Goal: Information Seeking & Learning: Find contact information

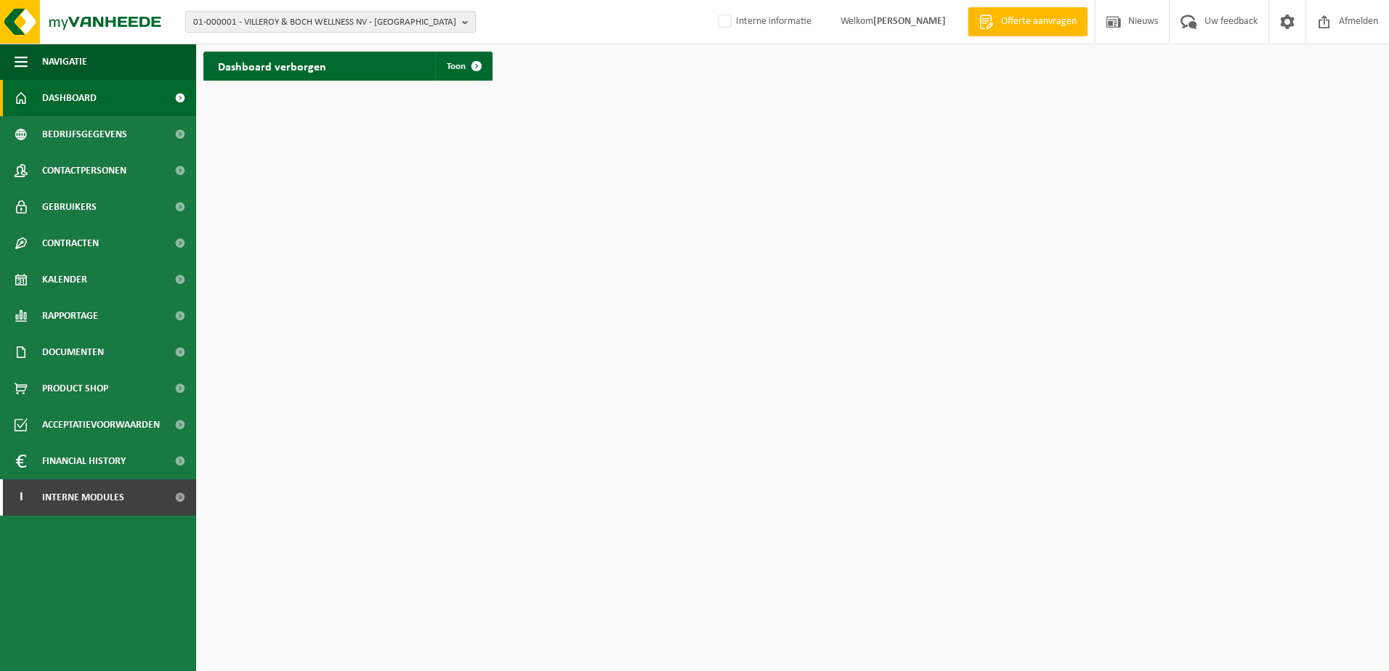
drag, startPoint x: 245, startPoint y: 20, endPoint x: 271, endPoint y: 40, distance: 32.7
click at [246, 20] on span "01-000001 - VILLEROY & BOCH WELLNESS NV - ROESELARE" at bounding box center [324, 23] width 263 height 22
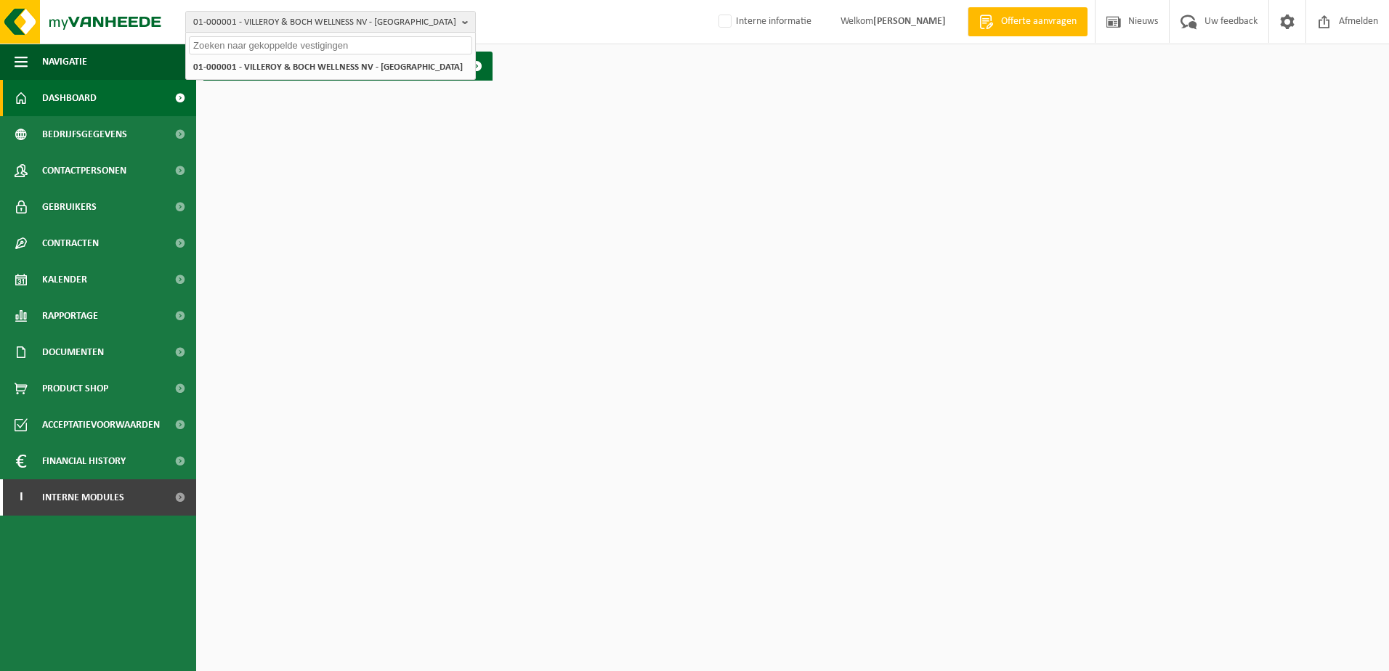
click at [273, 40] on input "text" at bounding box center [330, 45] width 283 height 18
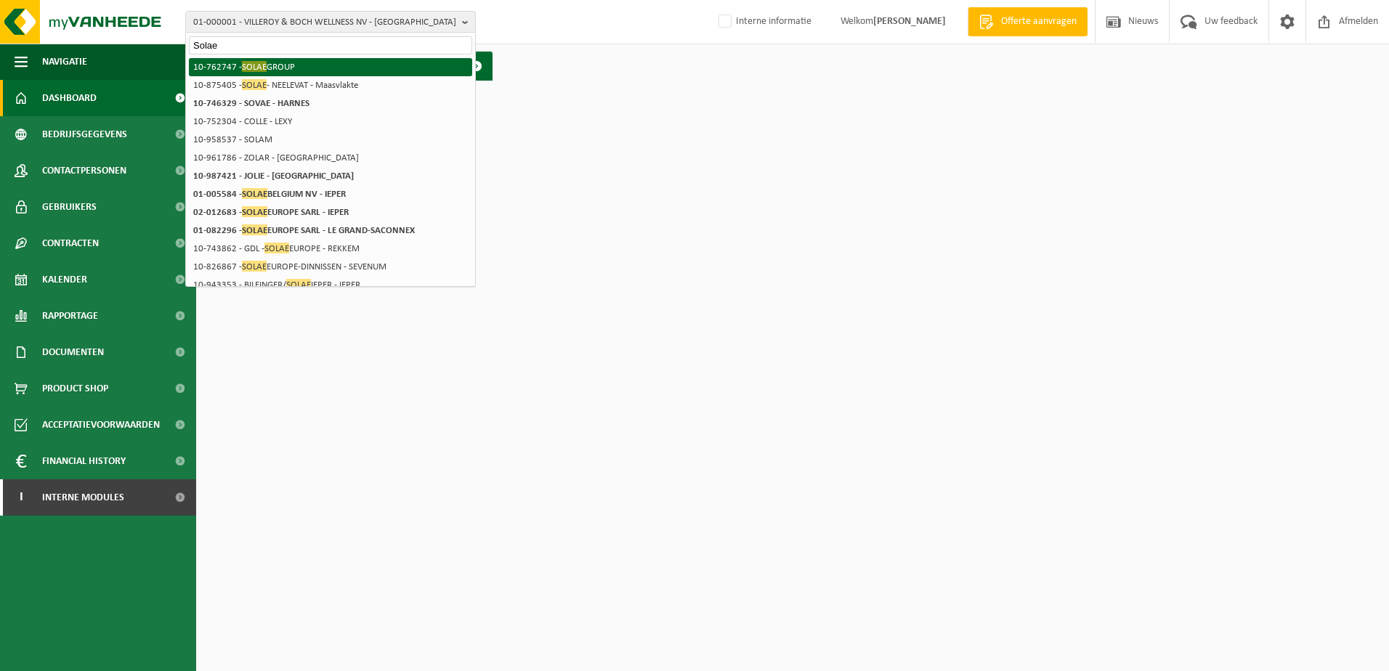
type input "Solae"
click at [278, 67] on li "10-762747 - SOLAE GROUP" at bounding box center [330, 67] width 283 height 18
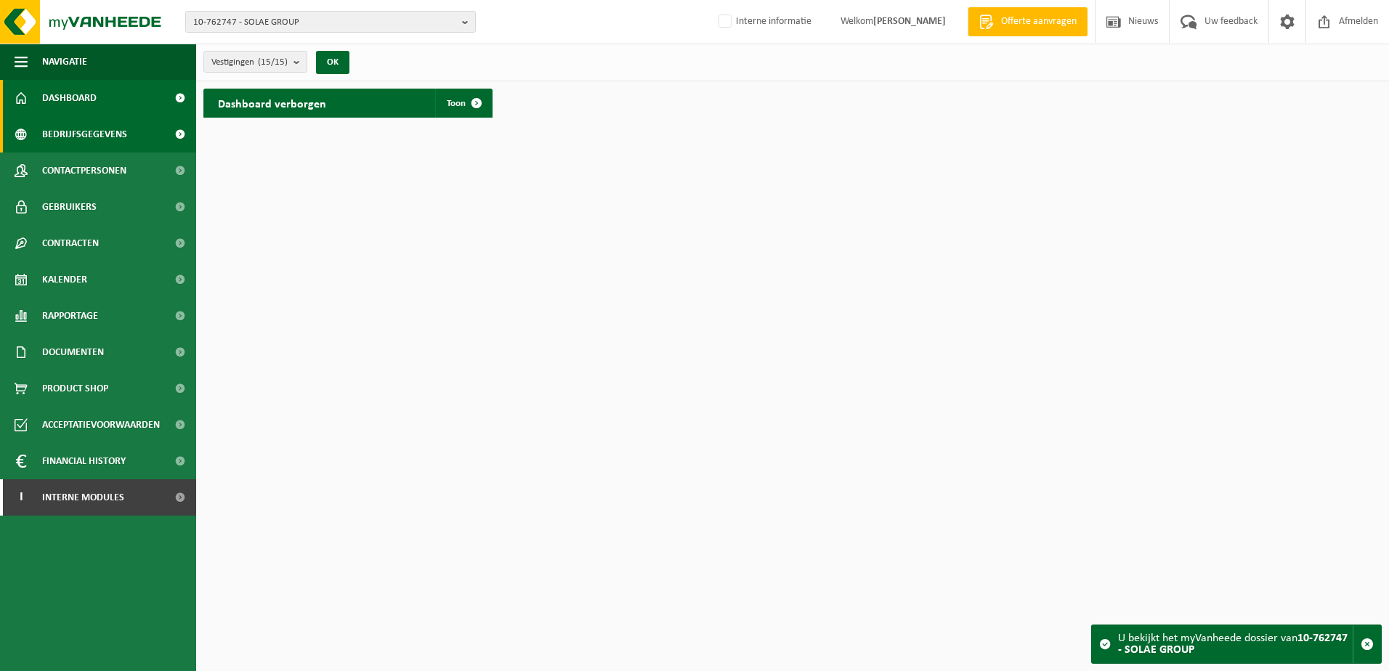
click at [65, 139] on span "Bedrijfsgegevens" at bounding box center [84, 134] width 85 height 36
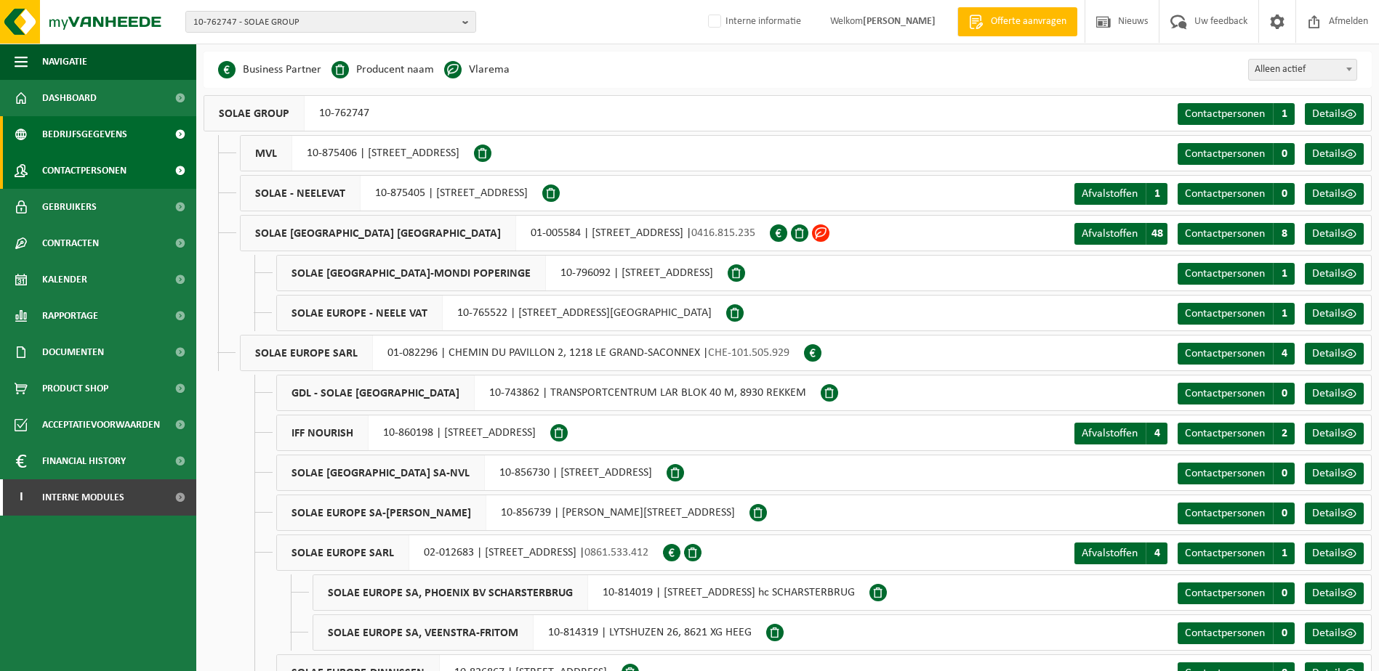
click at [76, 170] on span "Contactpersonen" at bounding box center [84, 171] width 84 height 36
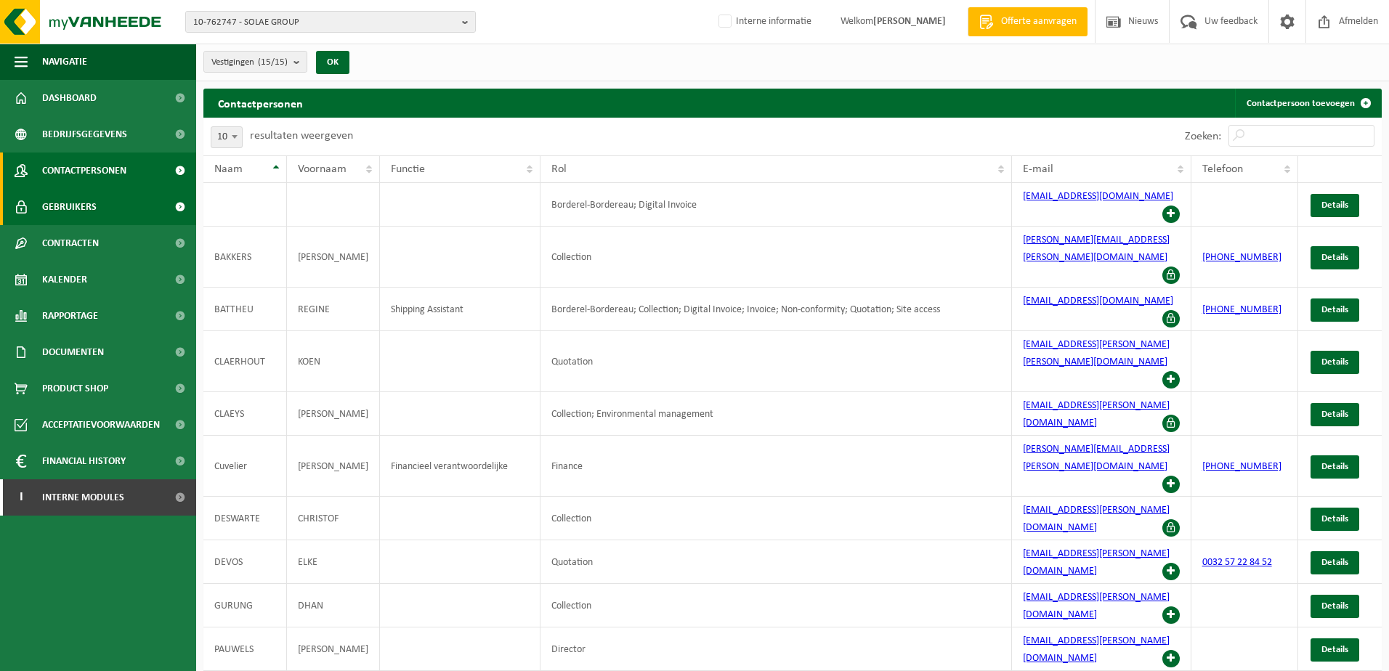
click at [84, 209] on span "Gebruikers" at bounding box center [69, 207] width 55 height 36
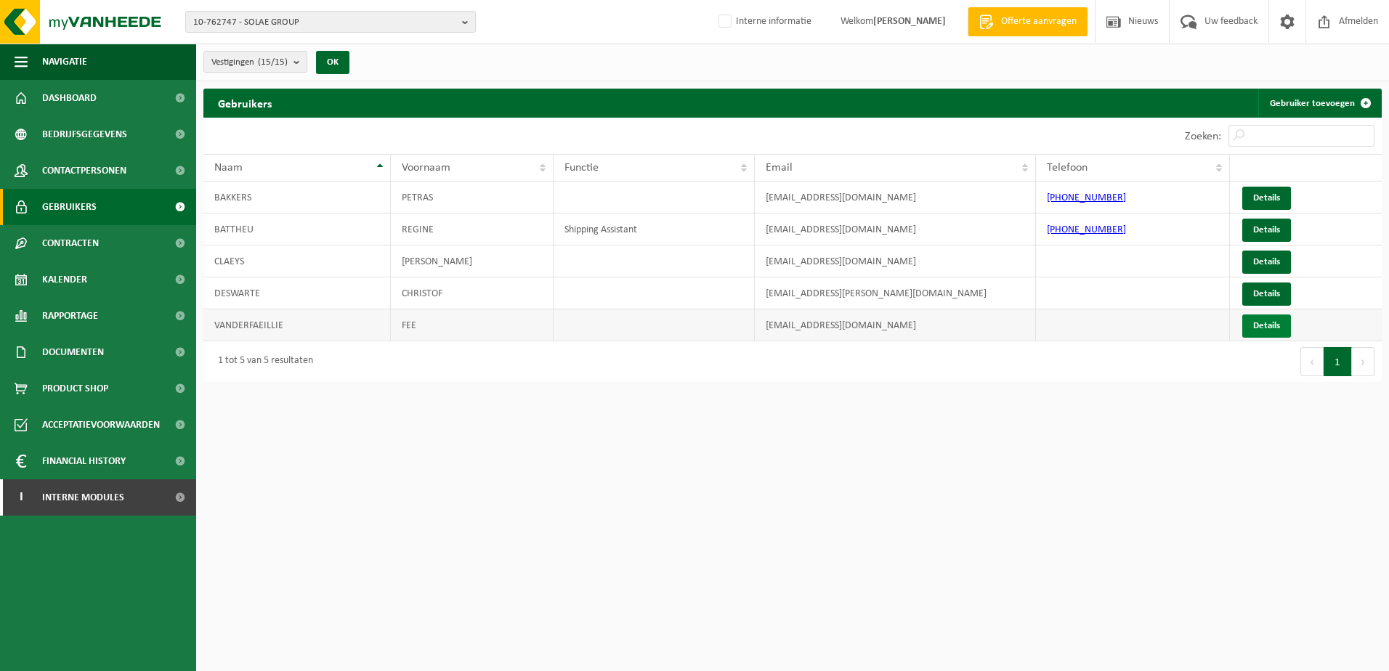
click at [1262, 322] on link "Details" at bounding box center [1267, 326] width 49 height 23
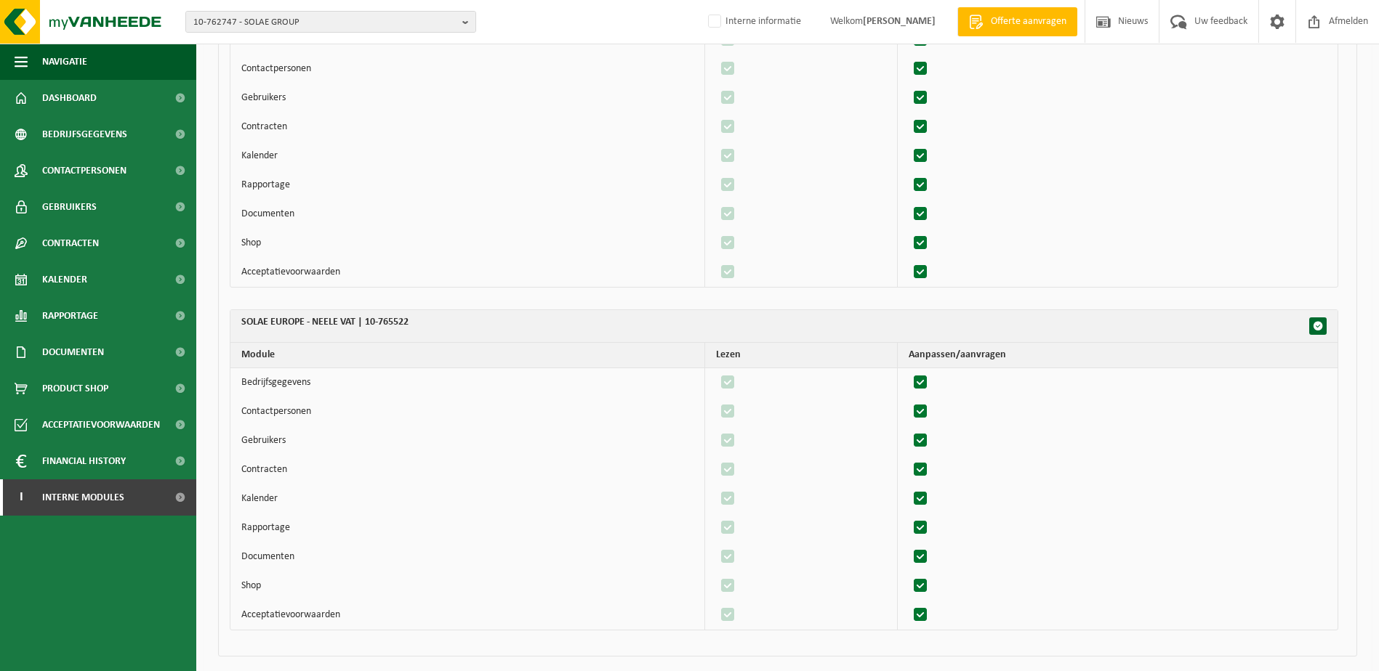
scroll to position [571, 0]
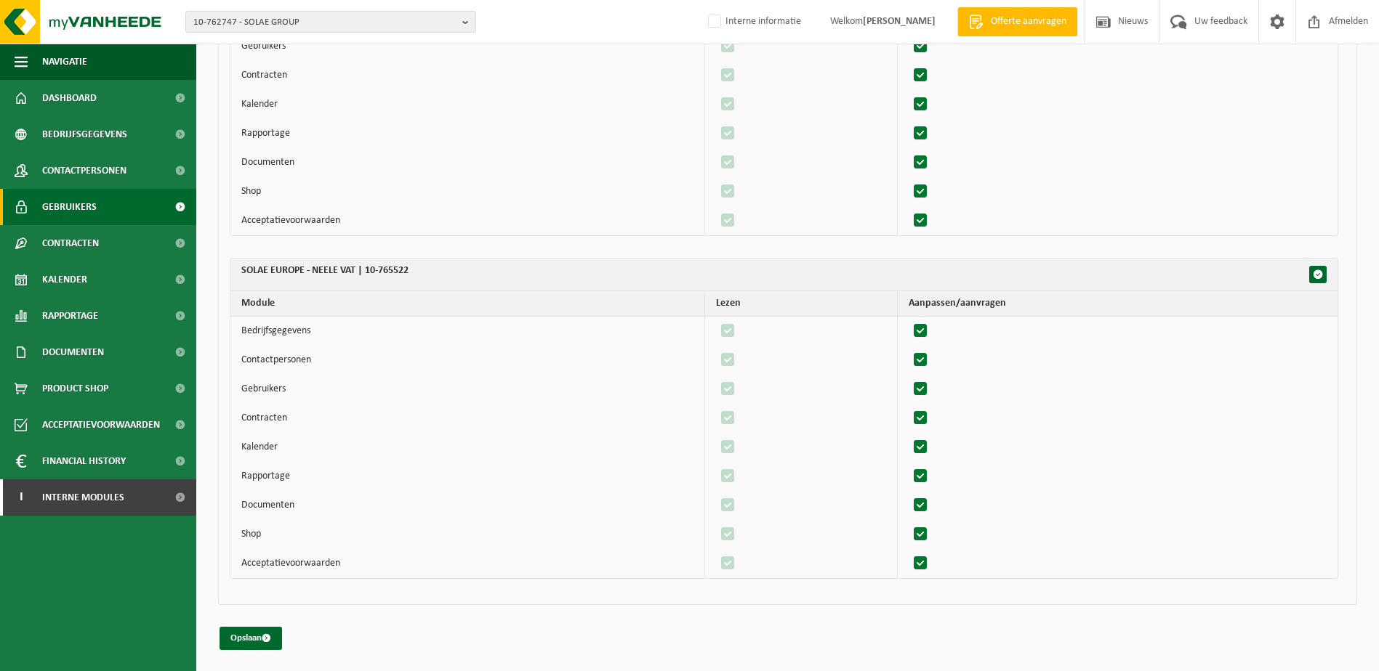
click at [49, 202] on span "Gebruikers" at bounding box center [69, 207] width 55 height 36
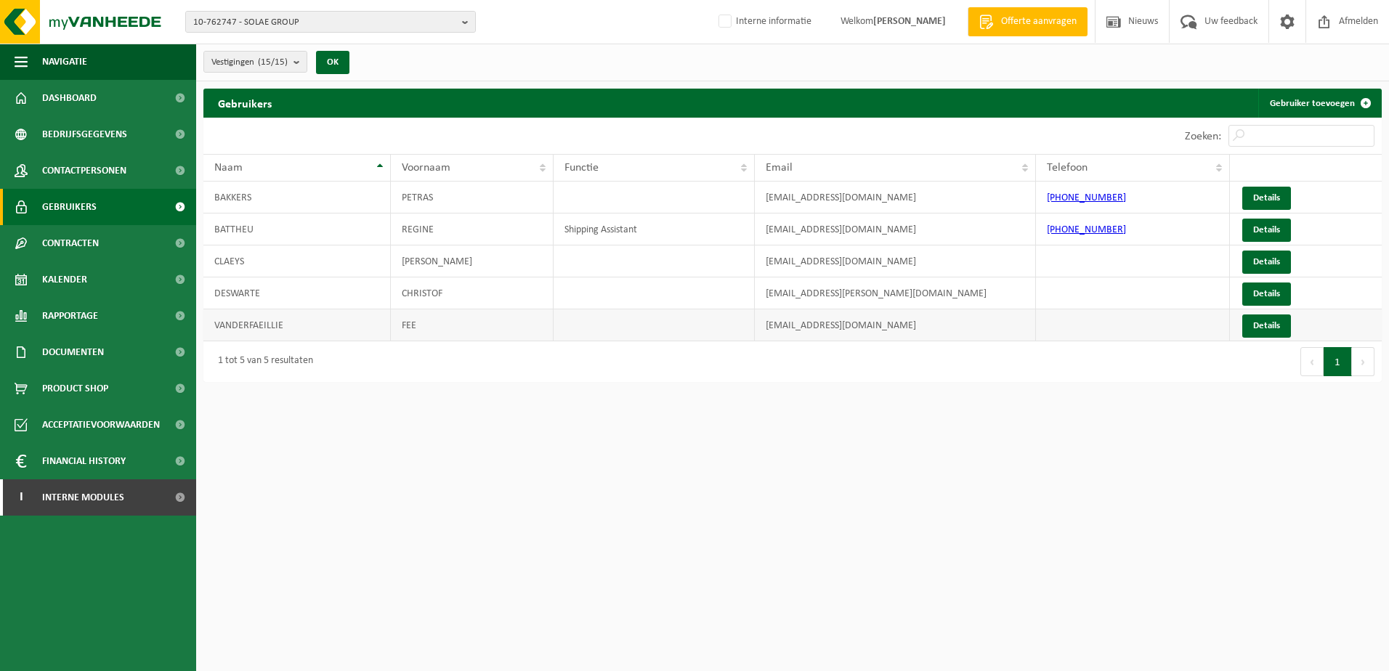
click at [445, 323] on td "FEE" at bounding box center [472, 326] width 163 height 32
click at [844, 315] on td "[EMAIL_ADDRESS][DOMAIN_NAME]" at bounding box center [895, 326] width 281 height 32
click at [851, 321] on td "[EMAIL_ADDRESS][DOMAIN_NAME]" at bounding box center [895, 326] width 281 height 32
click at [1354, 324] on td "Details" at bounding box center [1306, 326] width 152 height 32
click at [252, 321] on td "VANDERFAEILLIE" at bounding box center [296, 326] width 187 height 32
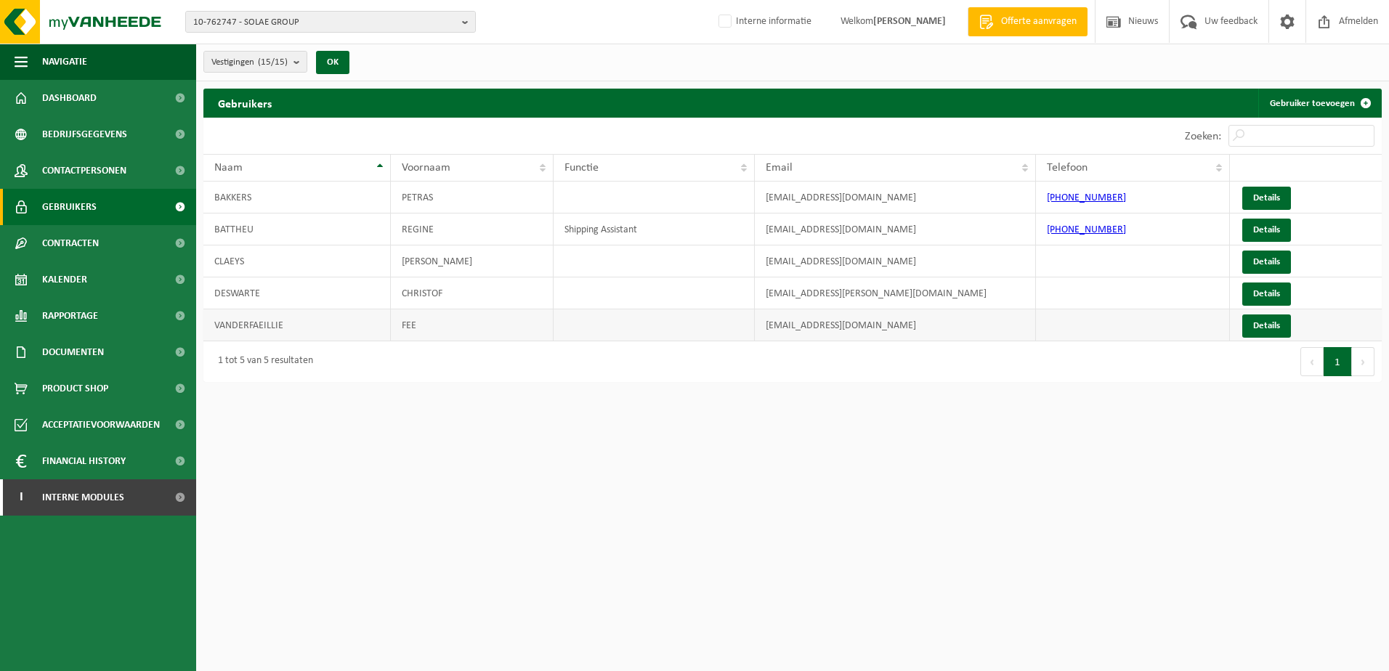
click at [422, 320] on td "FEE" at bounding box center [472, 326] width 163 height 32
click at [1255, 327] on link "Details" at bounding box center [1267, 326] width 49 height 23
